Goal: Task Accomplishment & Management: Manage account settings

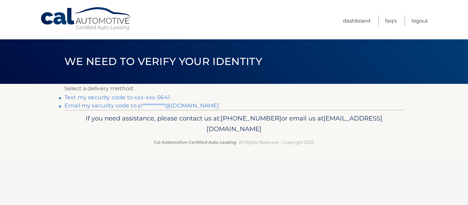
click at [149, 99] on link "Text my security code to xxx-xxx-5641" at bounding box center [117, 97] width 106 height 7
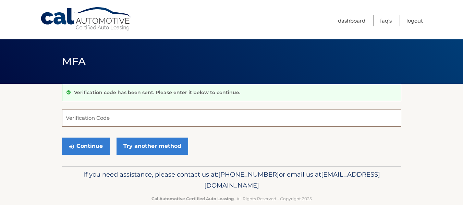
click at [133, 116] on input "Verification Code" at bounding box center [231, 118] width 339 height 17
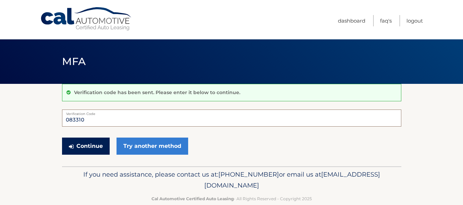
type input "083310"
click at [89, 147] on button "Continue" at bounding box center [86, 146] width 48 height 17
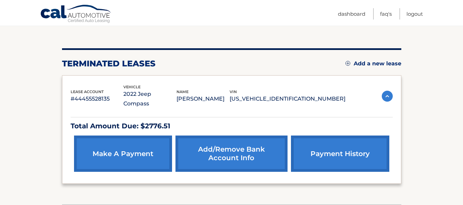
scroll to position [74, 0]
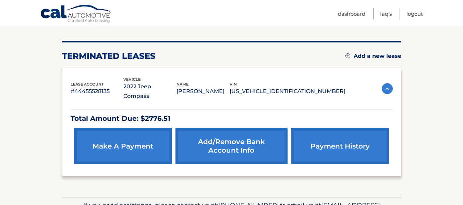
click at [135, 145] on link "make a payment" at bounding box center [123, 146] width 98 height 36
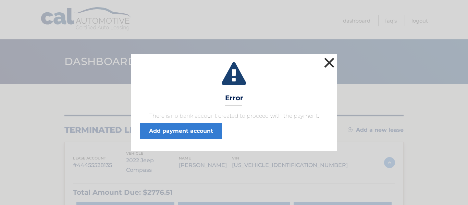
click at [331, 61] on button "×" at bounding box center [329, 63] width 14 height 14
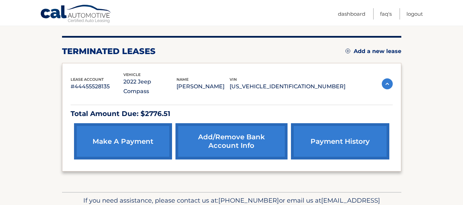
scroll to position [69, 0]
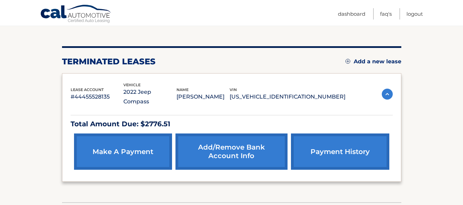
click at [355, 148] on link "payment history" at bounding box center [340, 152] width 98 height 36
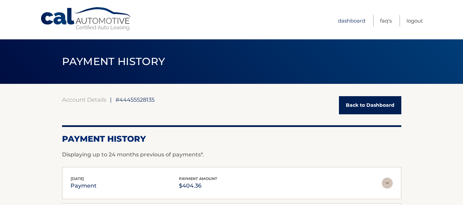
click at [354, 21] on link "Dashboard" at bounding box center [351, 20] width 27 height 11
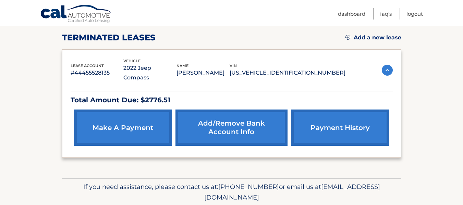
scroll to position [103, 0]
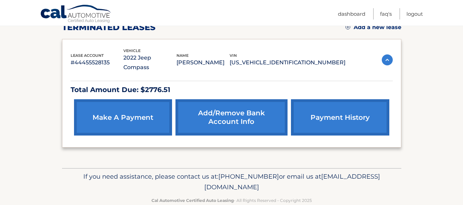
click at [136, 116] on link "make a payment" at bounding box center [123, 117] width 98 height 36
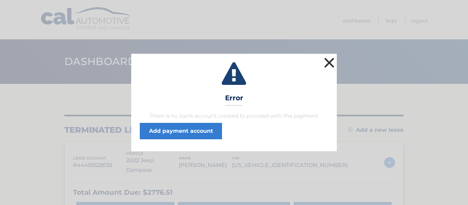
click at [332, 60] on button "×" at bounding box center [329, 63] width 14 height 14
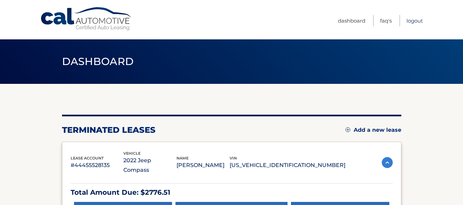
click at [412, 23] on link "Logout" at bounding box center [414, 20] width 16 height 11
